Goal: Task Accomplishment & Management: Use online tool/utility

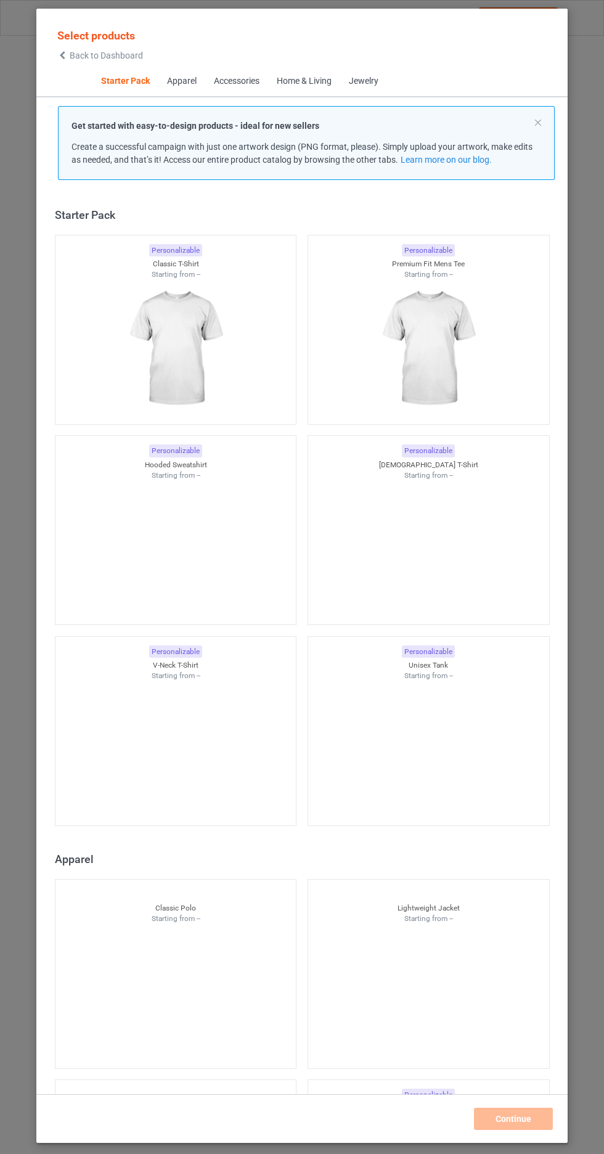
scroll to position [15, 0]
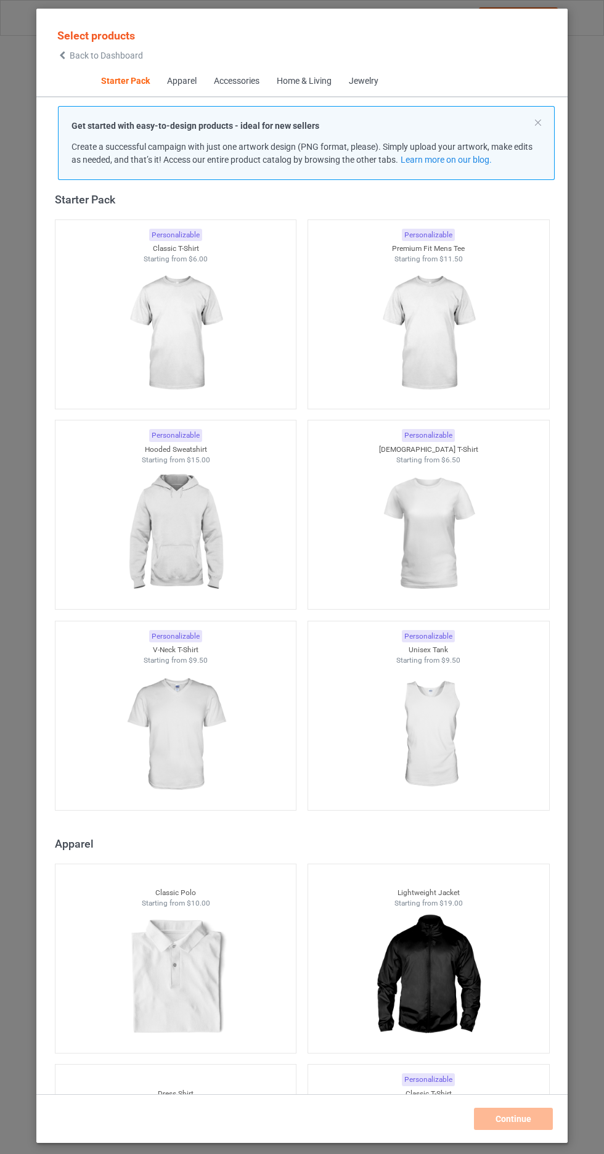
click at [213, 326] on img at bounding box center [175, 334] width 110 height 138
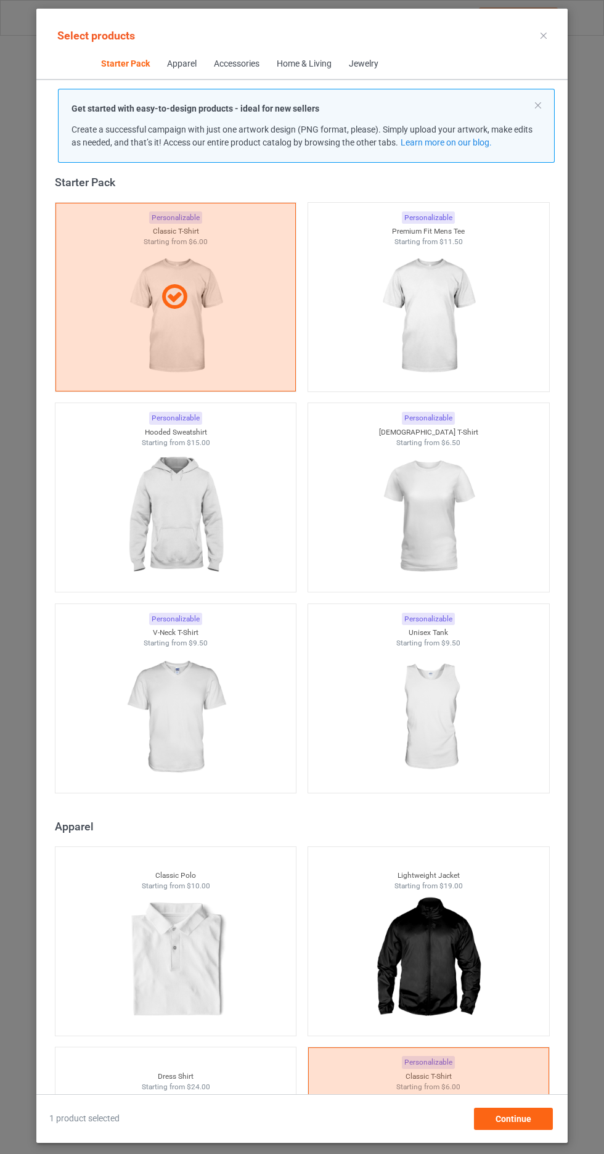
click at [454, 329] on img at bounding box center [428, 316] width 110 height 138
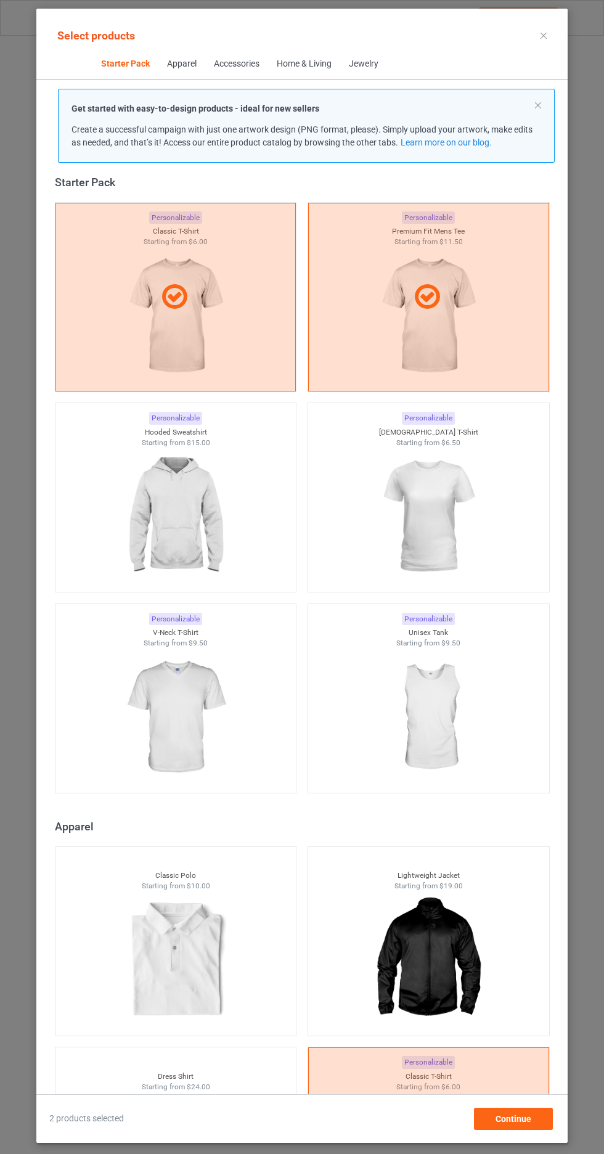
click at [448, 514] on img at bounding box center [428, 517] width 110 height 138
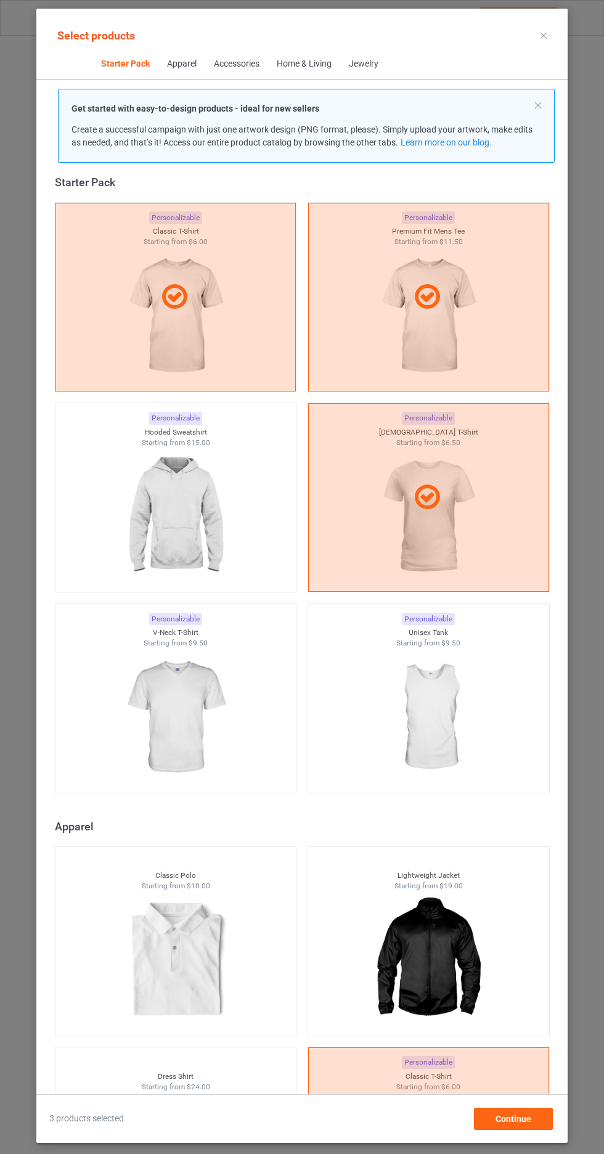
click at [234, 740] on div at bounding box center [175, 718] width 241 height 138
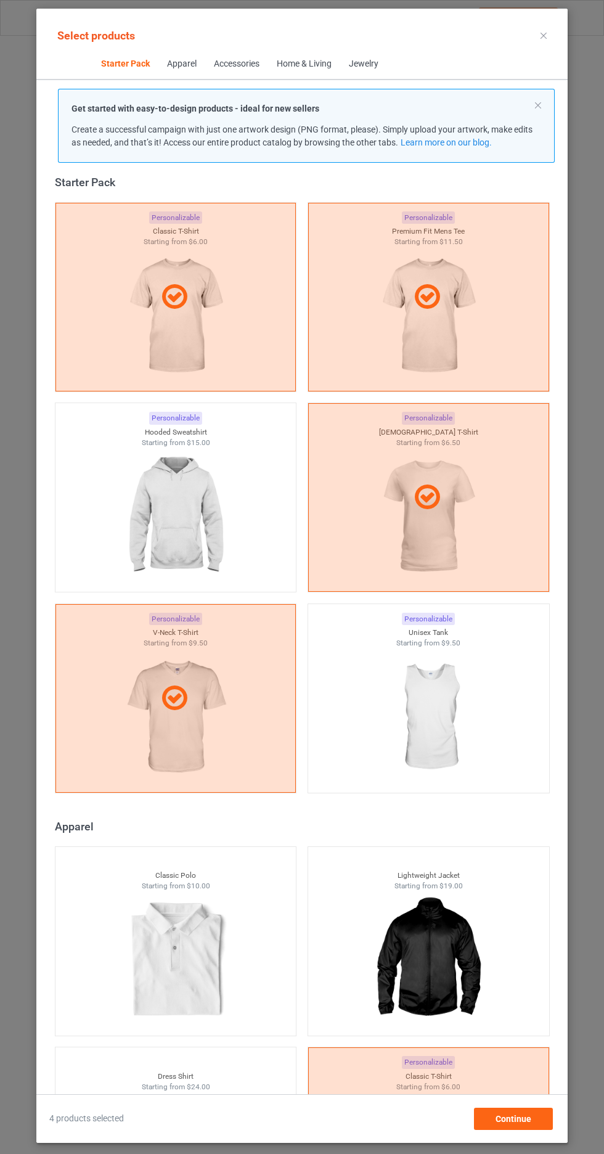
click at [460, 731] on img at bounding box center [428, 718] width 110 height 138
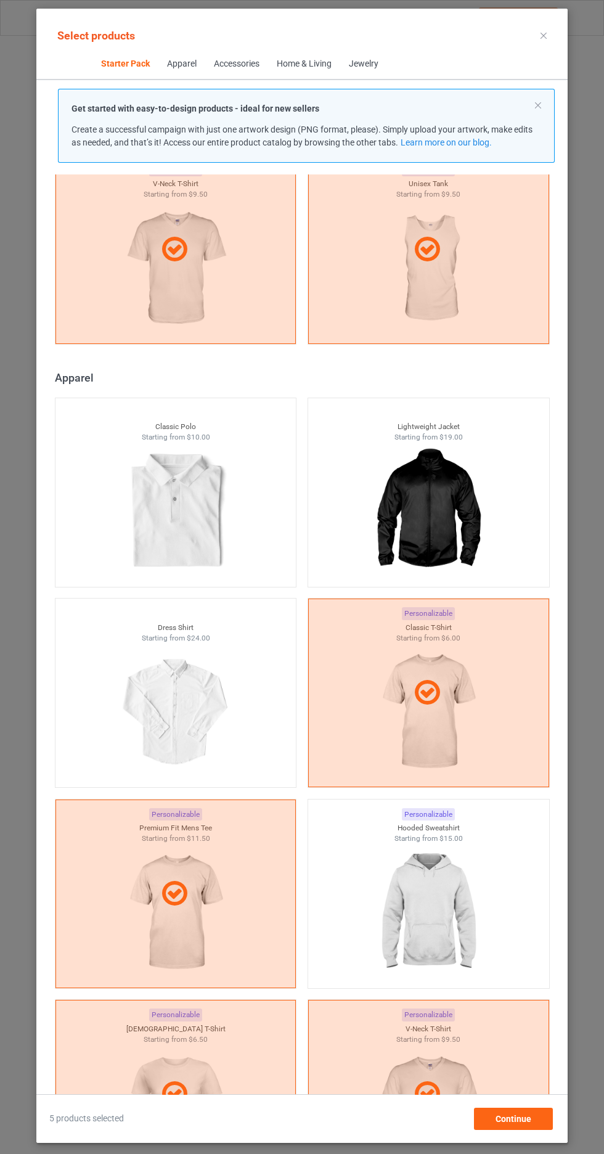
scroll to position [504, 0]
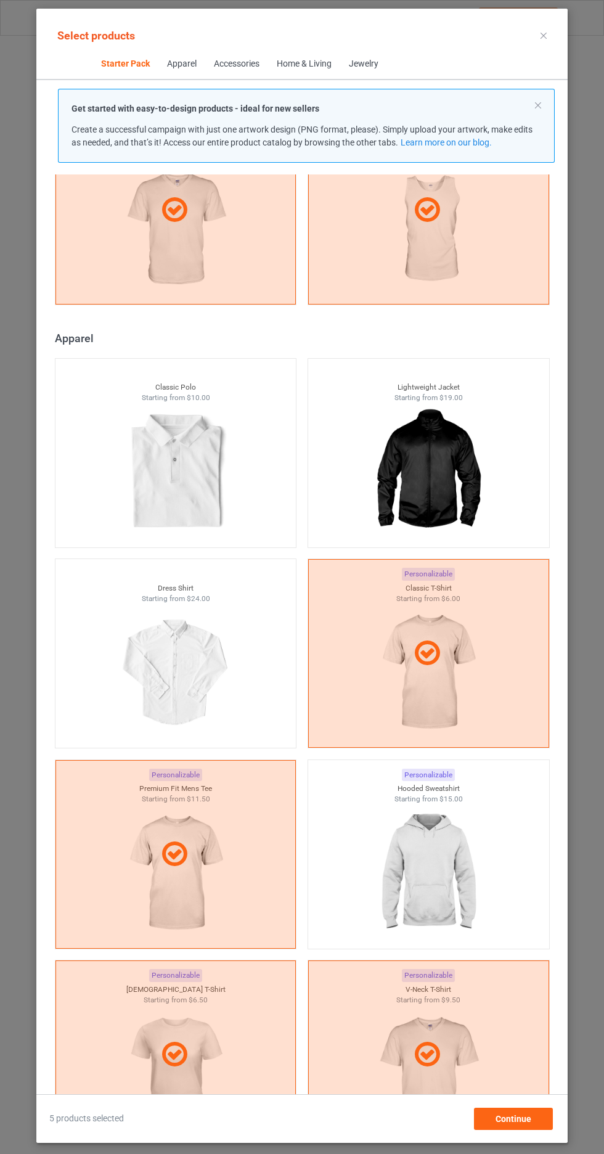
click at [248, 475] on div at bounding box center [175, 472] width 241 height 138
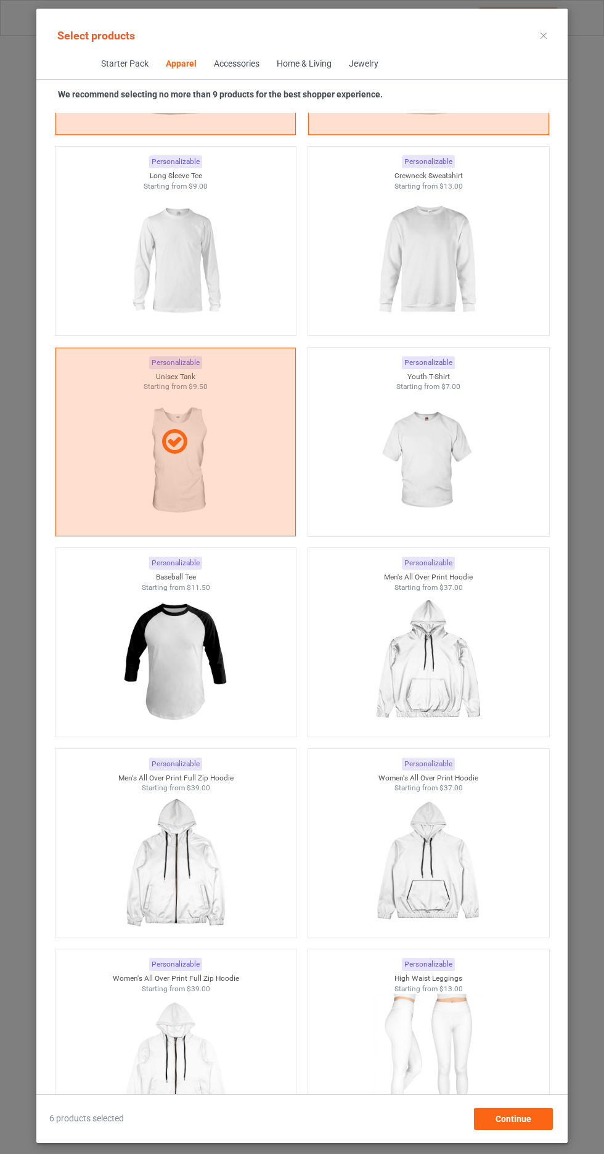
scroll to position [1469, 0]
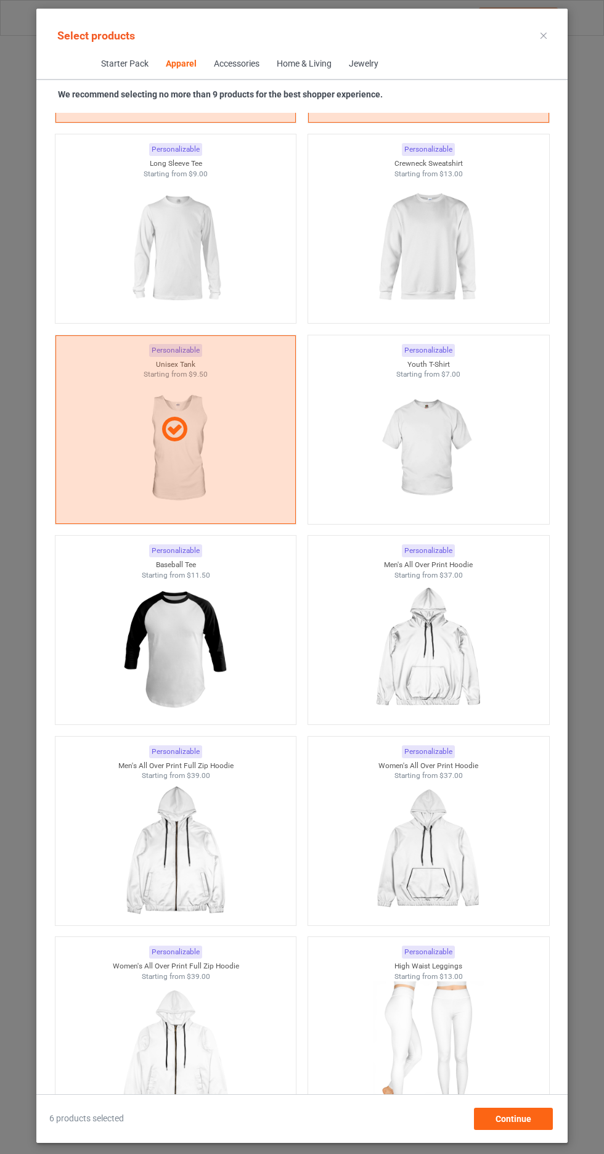
click at [466, 444] on img at bounding box center [428, 449] width 110 height 138
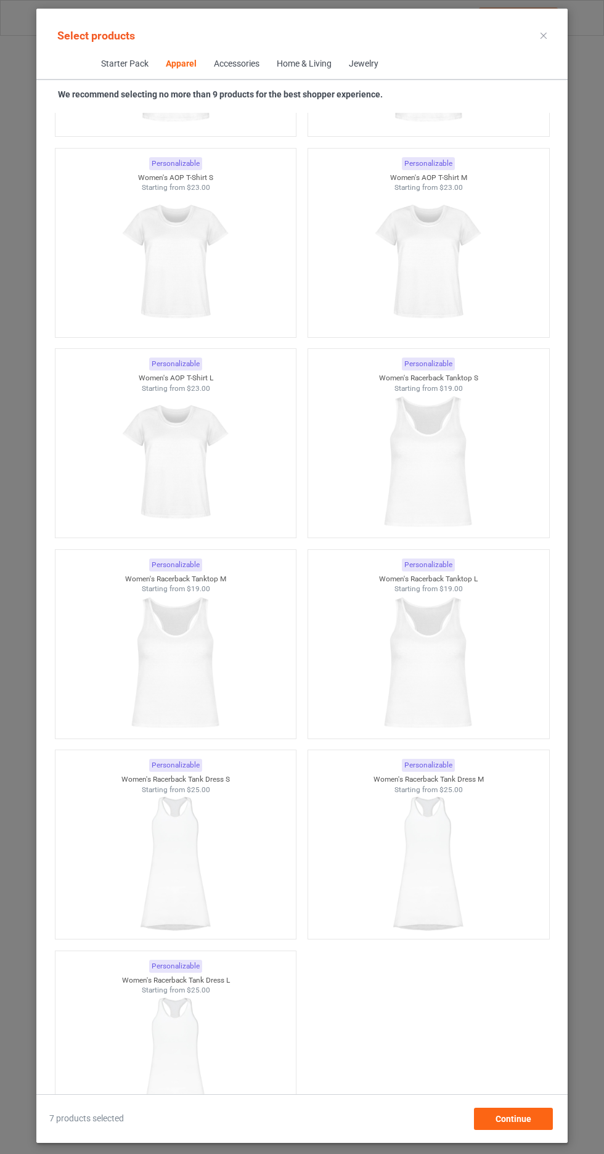
scroll to position [4069, 0]
click at [254, 266] on div at bounding box center [175, 257] width 241 height 138
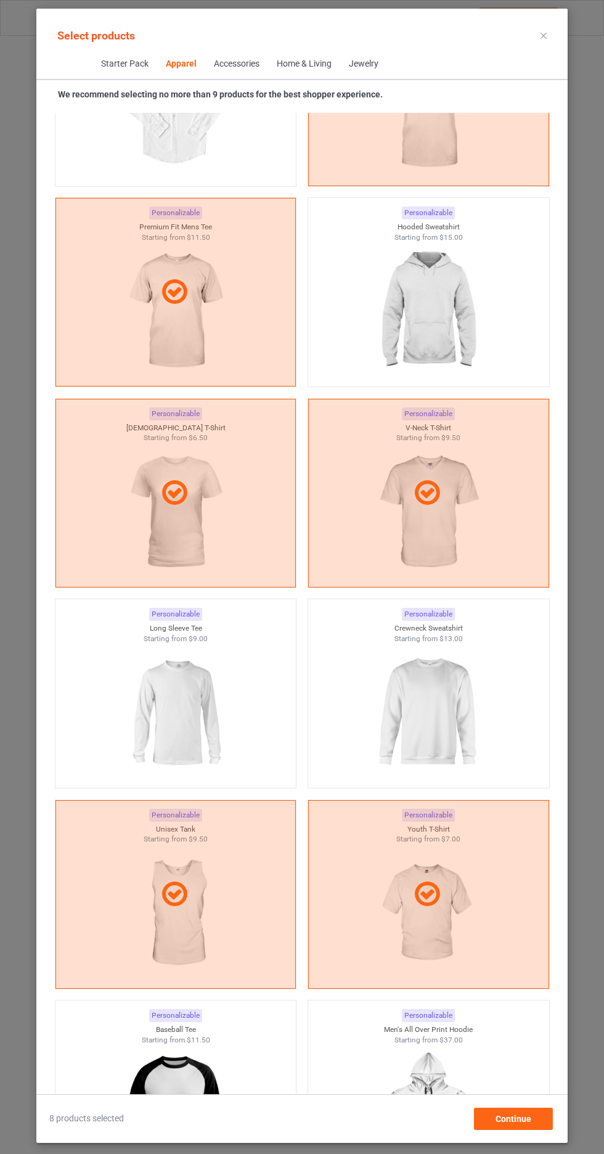
scroll to position [942, 0]
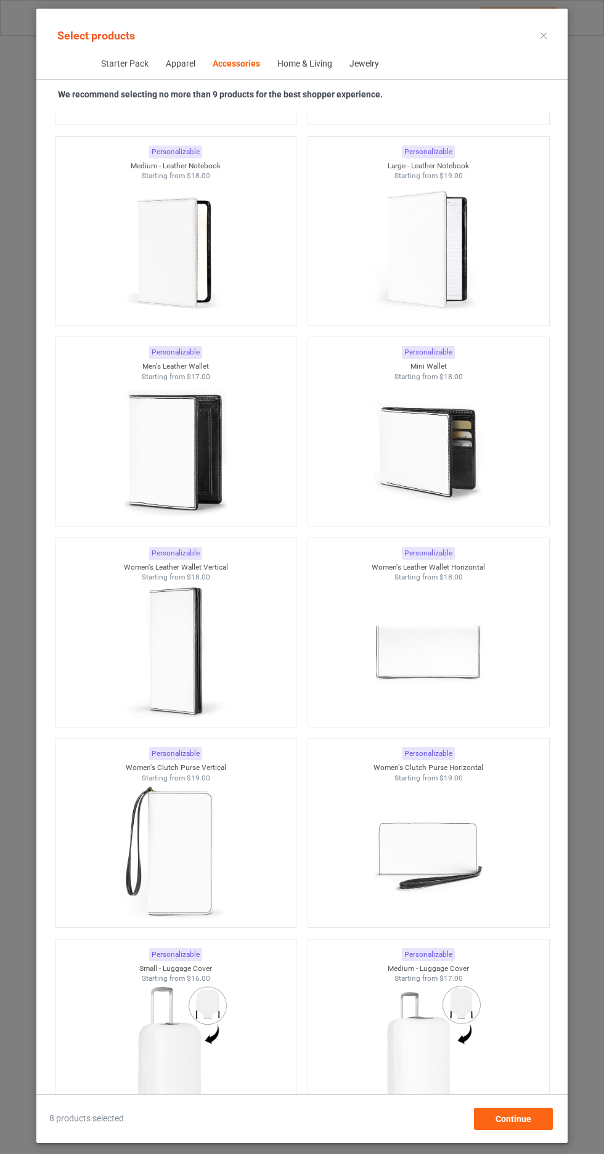
scroll to position [9576, 0]
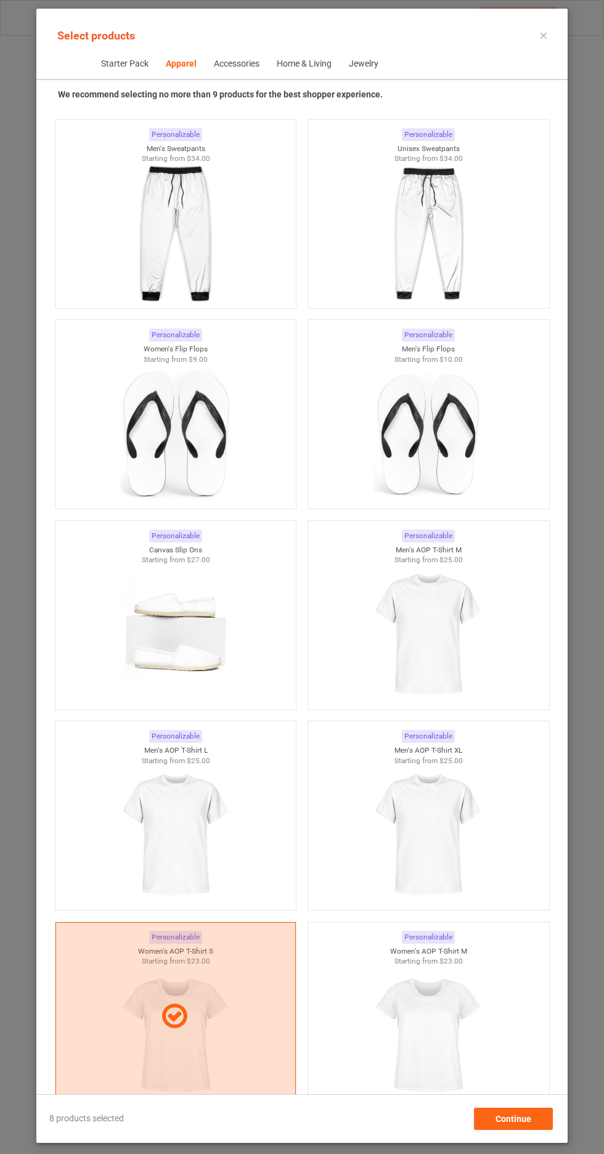
scroll to position [849, 0]
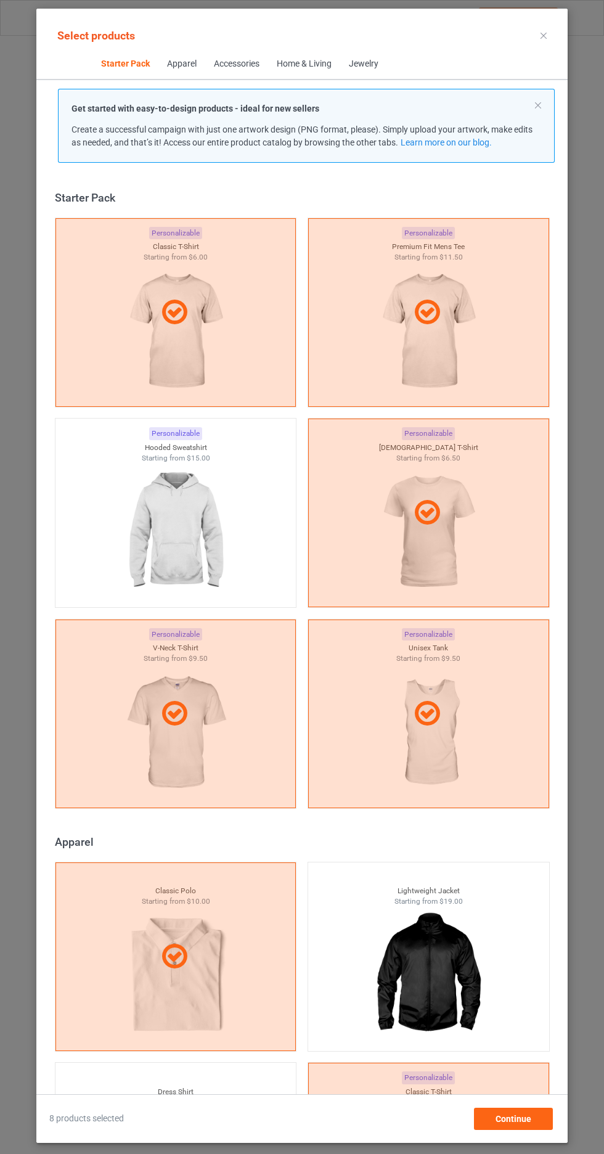
click at [289, 562] on div at bounding box center [175, 532] width 241 height 138
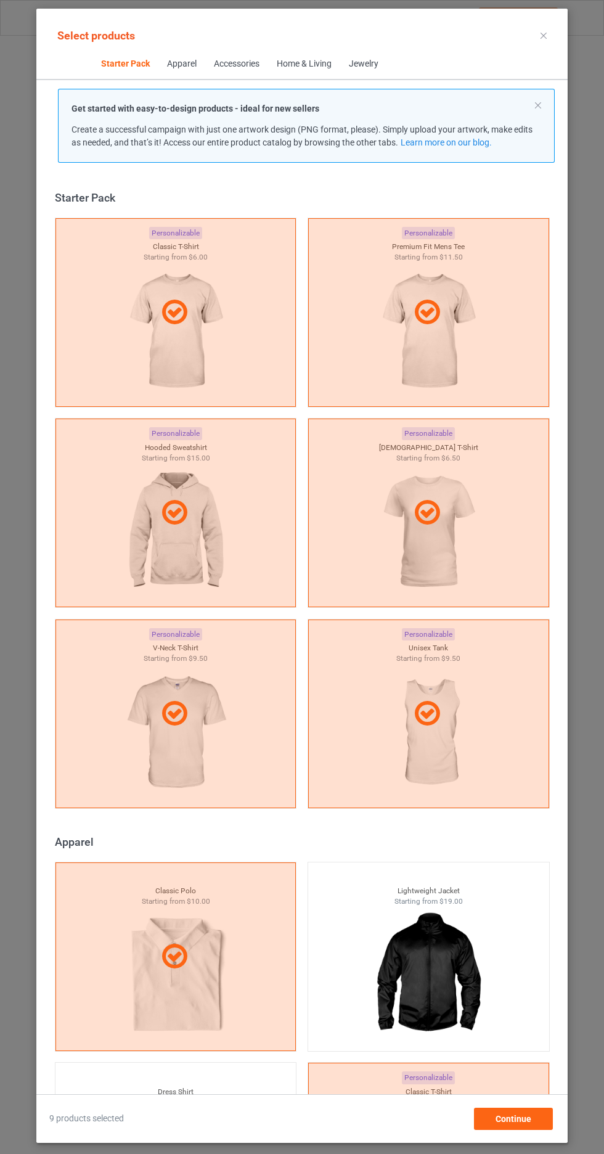
click at [269, 582] on div at bounding box center [175, 513] width 241 height 189
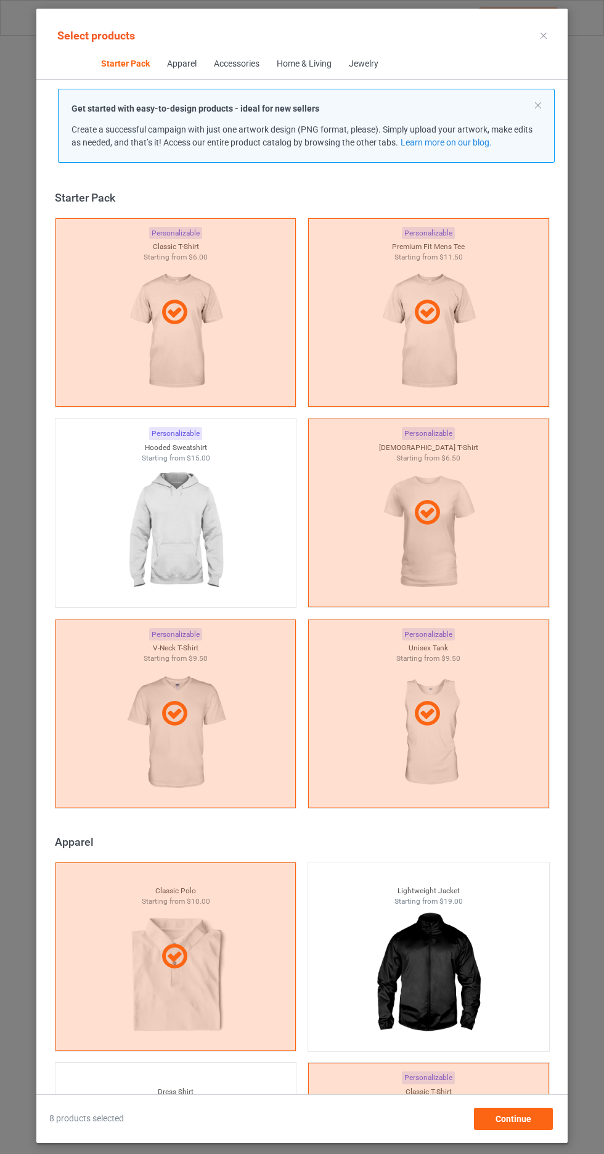
click at [543, 128] on div "Get started with easy-to-design products - ideal for new sellers Create a succe…" at bounding box center [306, 126] width 497 height 74
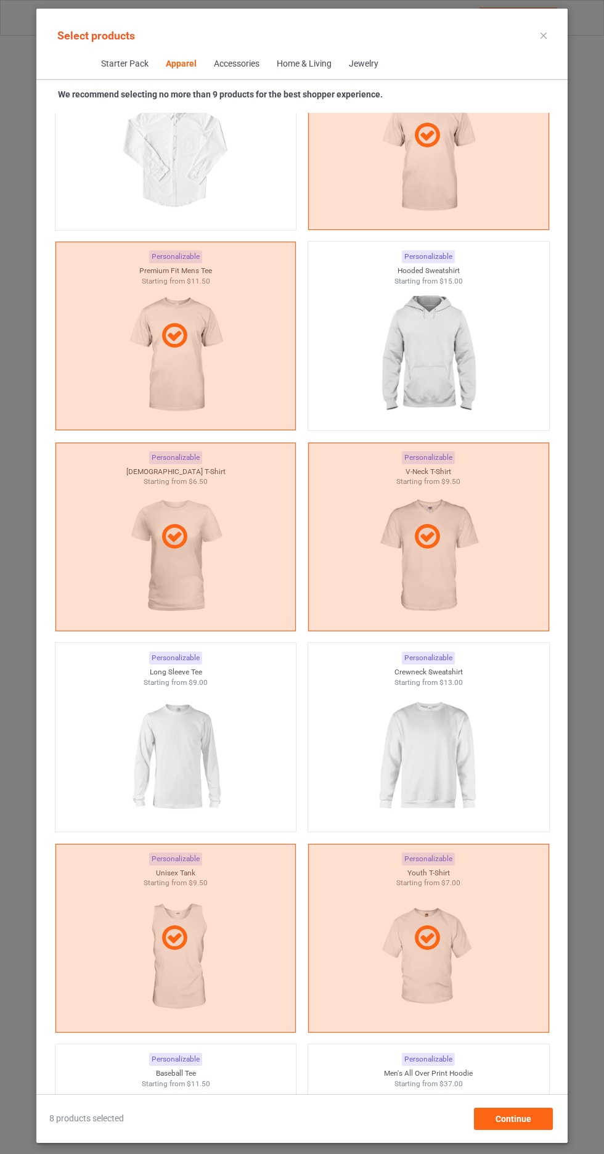
scroll to position [964, 0]
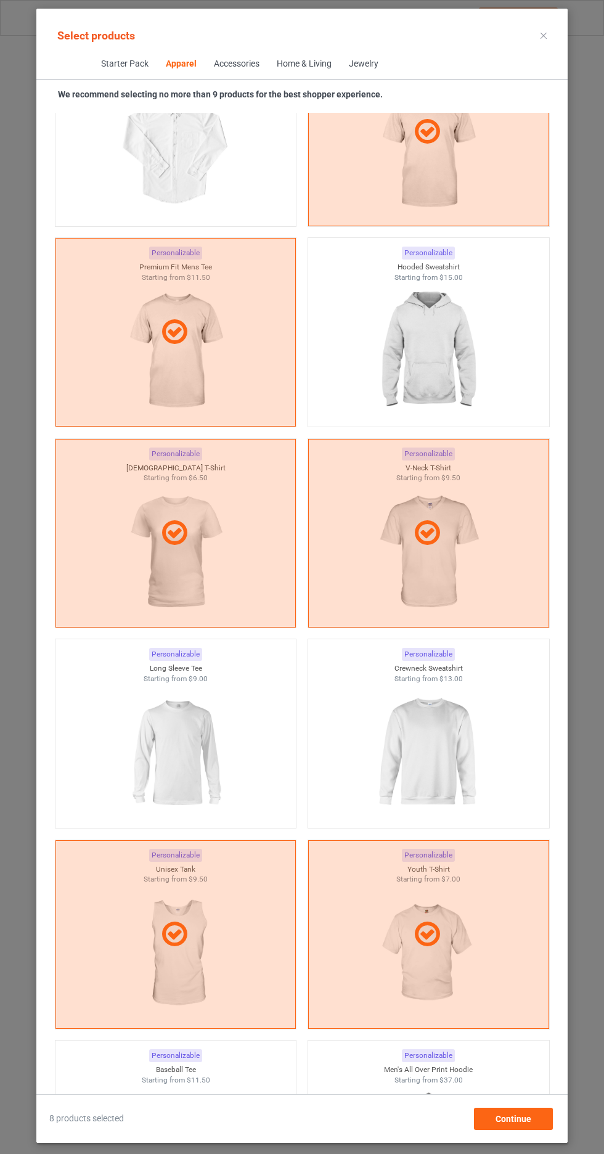
click at [460, 750] on img at bounding box center [428, 753] width 110 height 138
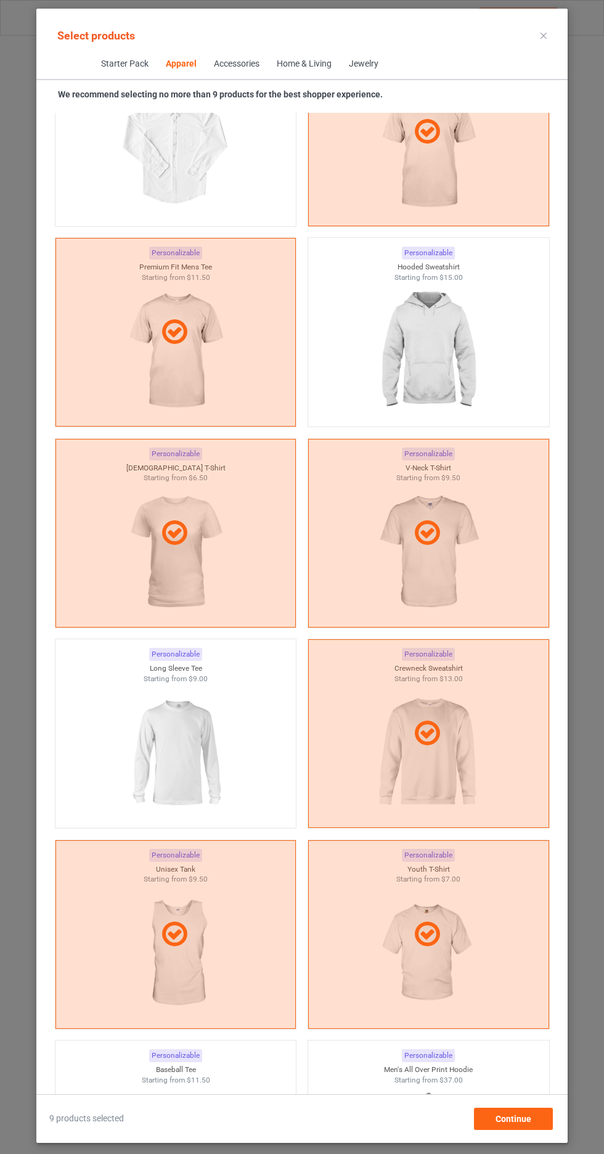
click at [468, 770] on div at bounding box center [428, 733] width 241 height 189
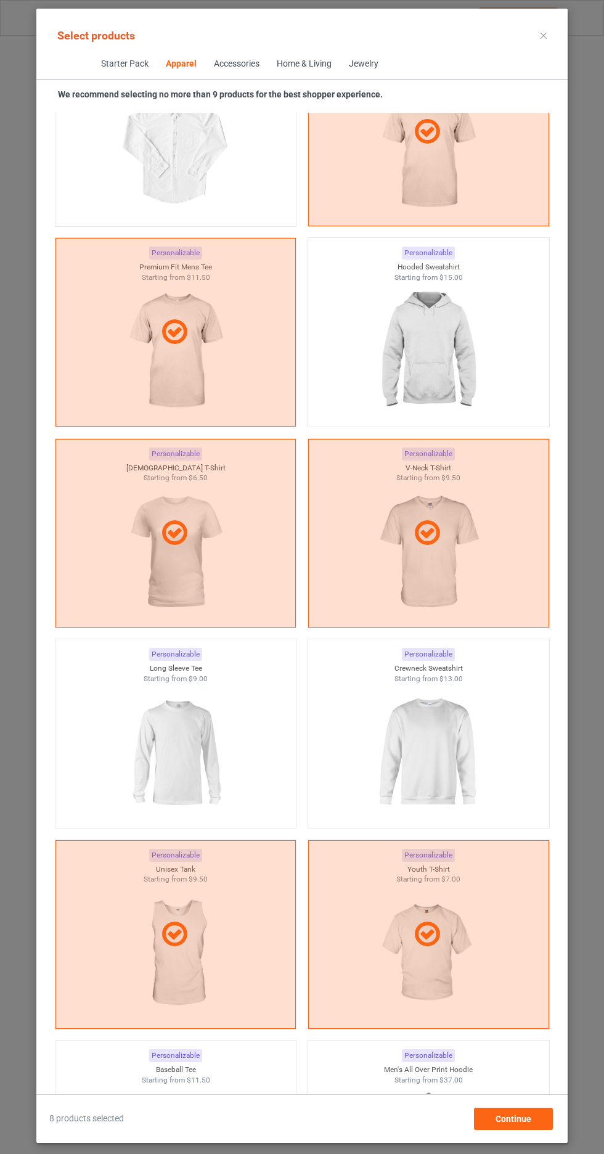
click at [456, 763] on img at bounding box center [428, 753] width 110 height 138
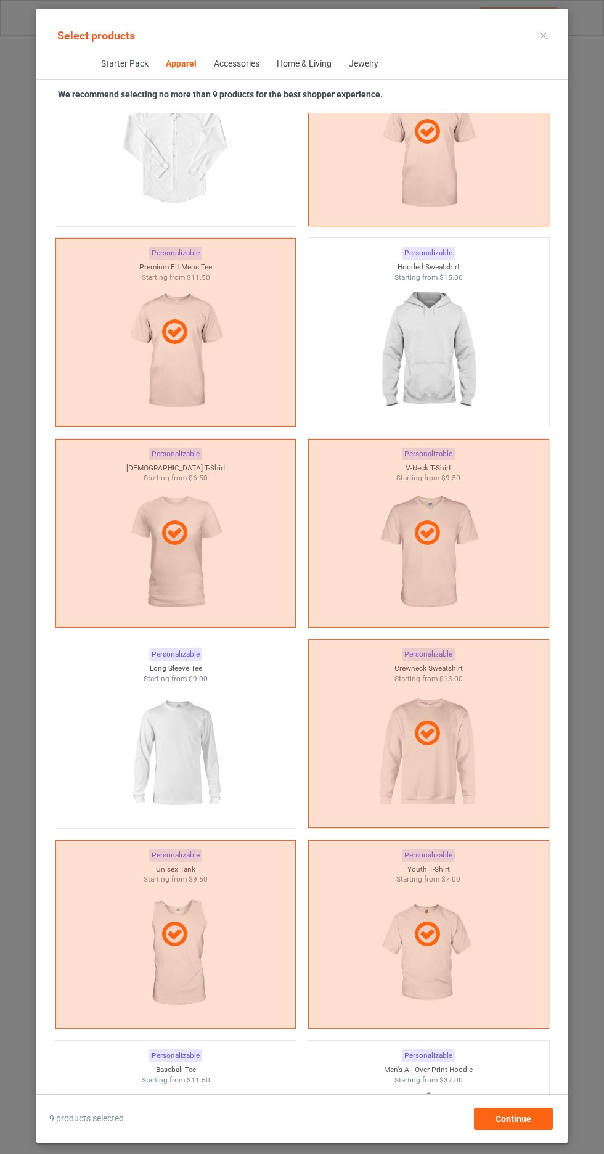
click at [471, 772] on div at bounding box center [428, 733] width 241 height 189
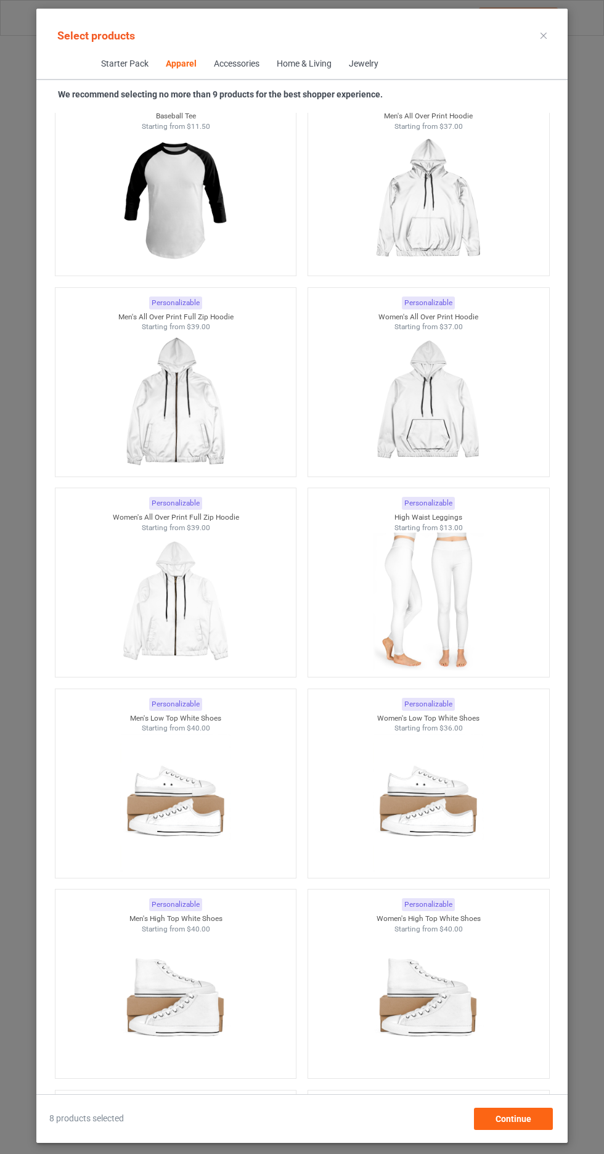
scroll to position [731, 0]
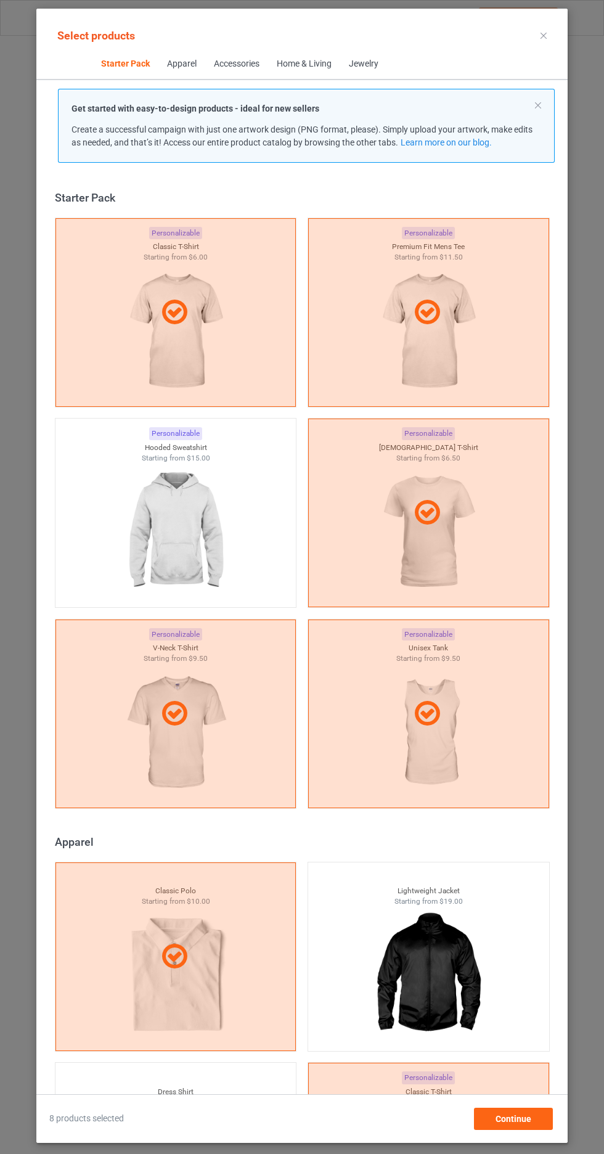
click at [544, 35] on icon at bounding box center [544, 36] width 6 height 6
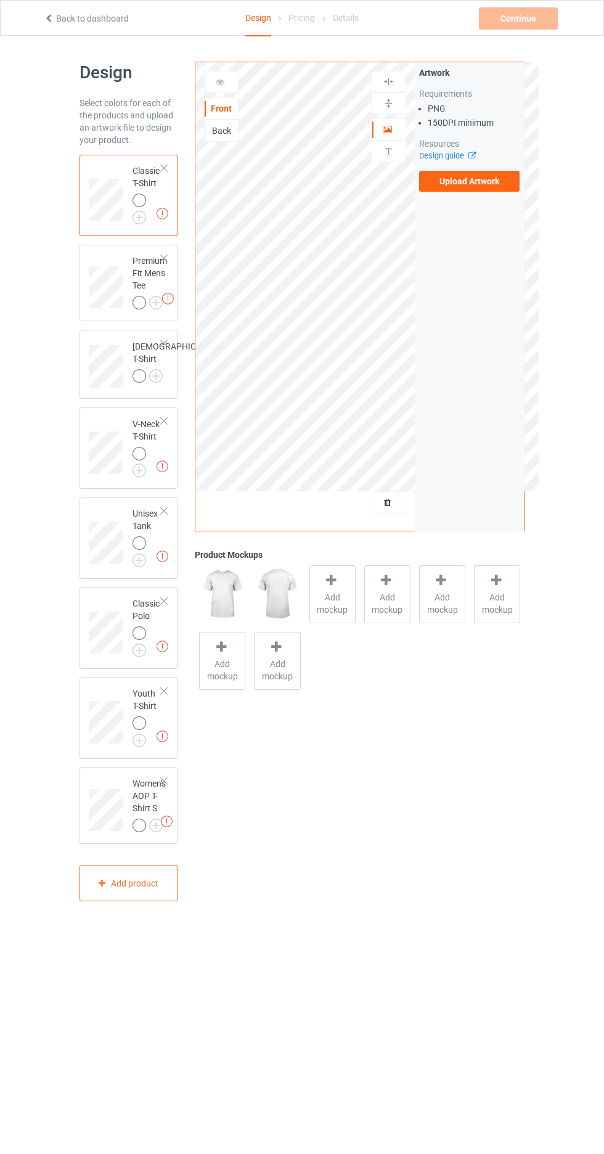
click at [506, 187] on label "Upload Artwork" at bounding box center [469, 181] width 101 height 21
click at [0, 0] on input "Upload Artwork" at bounding box center [0, 0] width 0 height 0
click at [489, 185] on label "Upload Artwork" at bounding box center [469, 181] width 101 height 21
click at [0, 0] on input "Upload Artwork" at bounding box center [0, 0] width 0 height 0
click at [494, 178] on label "Upload Artwork" at bounding box center [469, 181] width 101 height 21
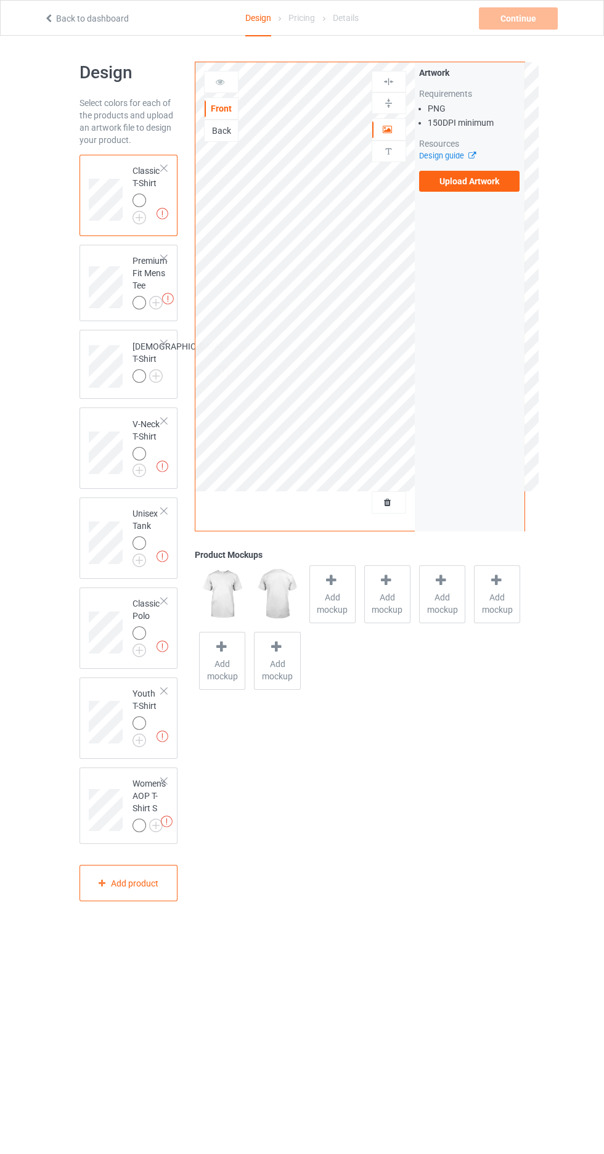
click at [0, 0] on input "Upload Artwork" at bounding box center [0, 0] width 0 height 0
click at [514, 203] on div "Artwork Requirements PNG 150 DPI minimum Resources Design guide Upload Artwork" at bounding box center [470, 296] width 110 height 469
click at [496, 187] on label "Upload Artwork" at bounding box center [469, 181] width 101 height 21
click at [0, 0] on input "Upload Artwork" at bounding box center [0, 0] width 0 height 0
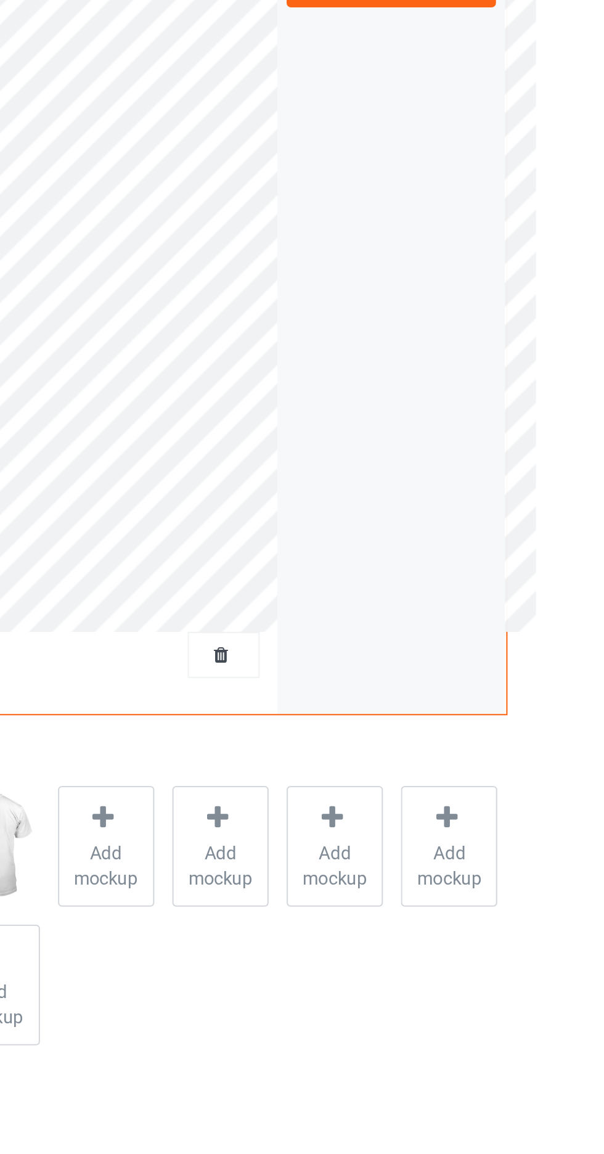
scroll to position [2, 0]
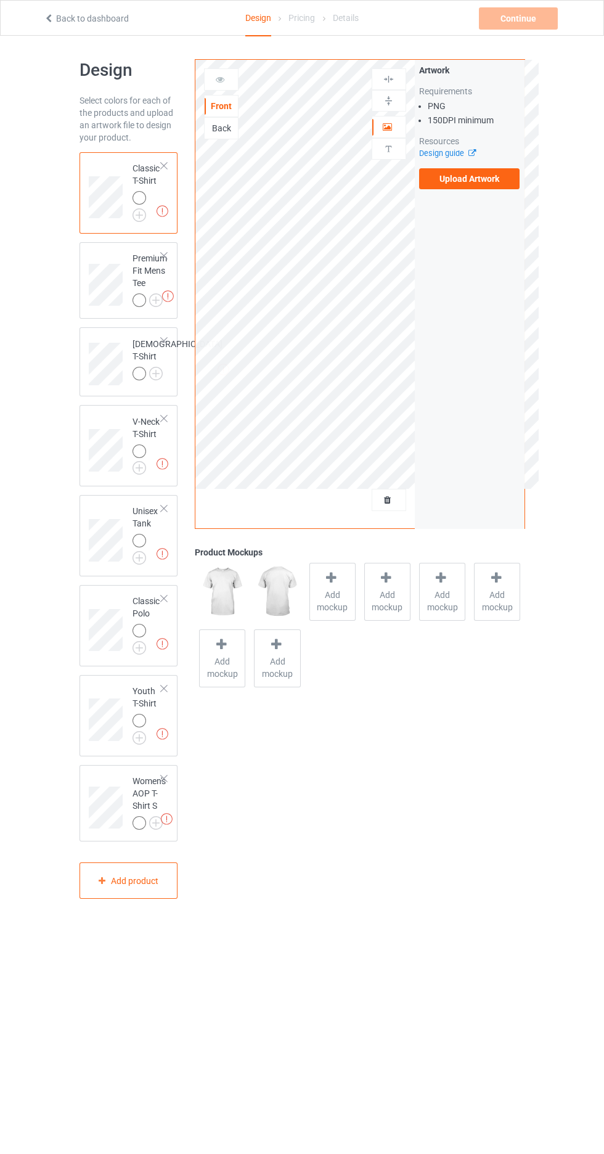
click at [509, 213] on div "Artwork Requirements PNG 150 DPI minimum Resources Design guide Upload Artwork" at bounding box center [470, 294] width 110 height 469
click at [505, 181] on label "Upload Artwork" at bounding box center [469, 178] width 101 height 21
click at [0, 0] on input "Upload Artwork" at bounding box center [0, 0] width 0 height 0
click at [499, 180] on label "Upload Artwork" at bounding box center [469, 178] width 101 height 21
click at [0, 0] on input "Upload Artwork" at bounding box center [0, 0] width 0 height 0
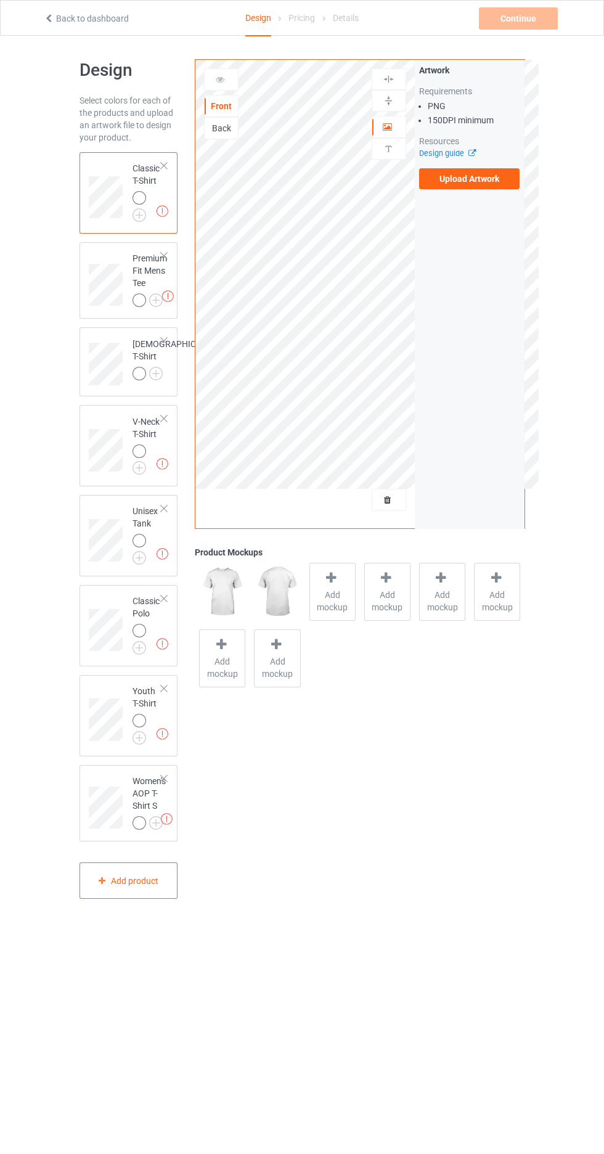
click at [141, 200] on div at bounding box center [140, 198] width 14 height 14
click at [492, 189] on label "Upload Artwork" at bounding box center [469, 178] width 101 height 21
click at [0, 0] on input "Upload Artwork" at bounding box center [0, 0] width 0 height 0
click at [484, 181] on label "Upload Artwork" at bounding box center [469, 181] width 101 height 21
click at [0, 0] on input "Upload Artwork" at bounding box center [0, 0] width 0 height 0
